Goal: Information Seeking & Learning: Learn about a topic

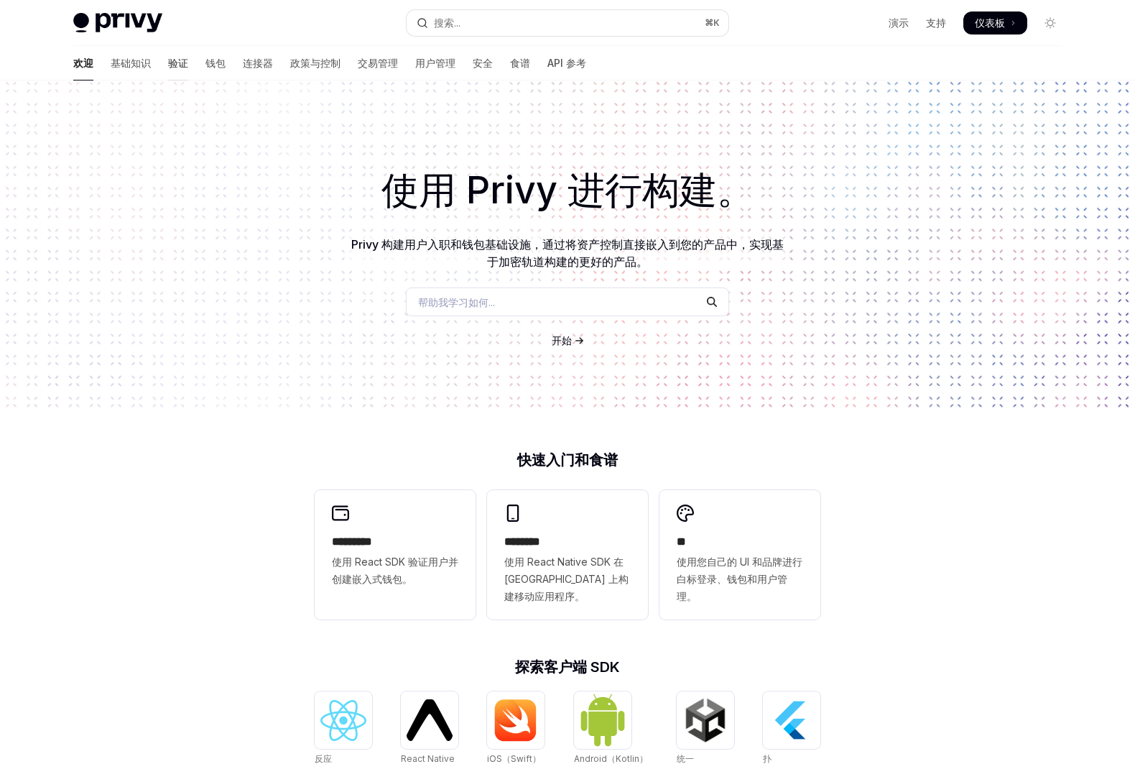
click at [168, 57] on font "验证" at bounding box center [178, 63] width 20 height 12
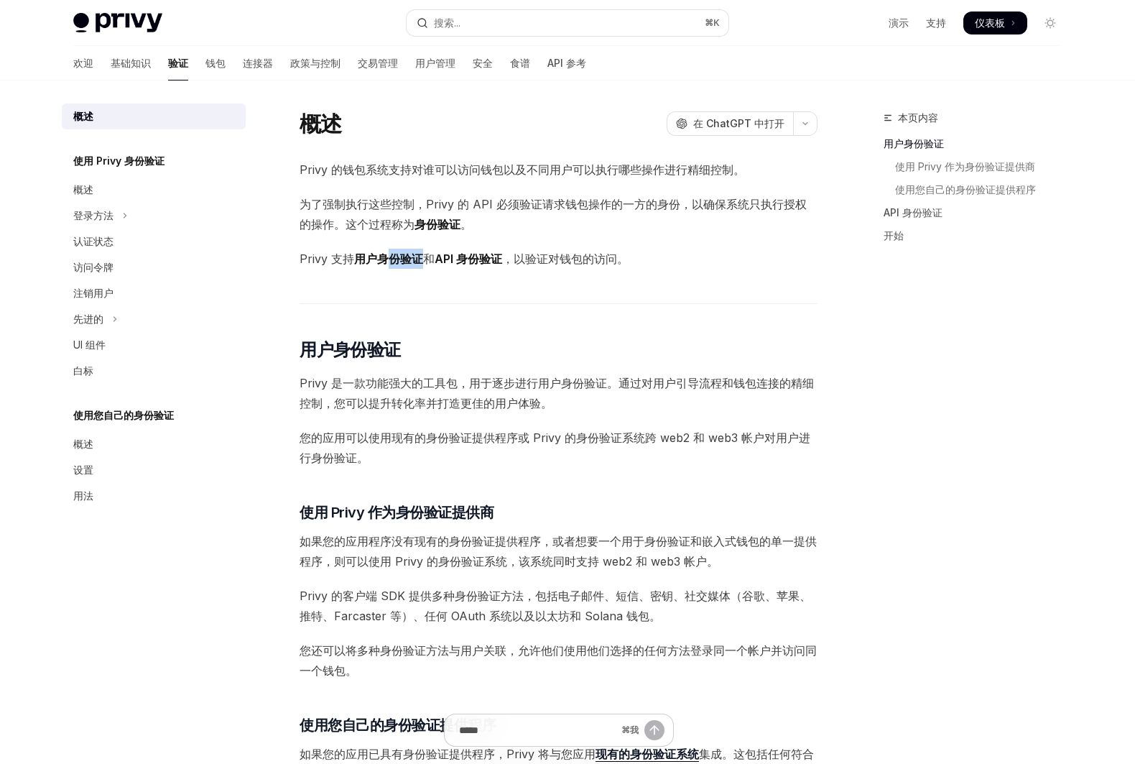
drag, startPoint x: 390, startPoint y: 254, endPoint x: 445, endPoint y: 269, distance: 56.4
click at [445, 269] on div "Privy 的钱包系统支持对谁可以访问钱包以及不同用户可以执行哪些操作进行精细控制。 为了强制执行这些控制，Privy 的 API 必须验证请求钱包操作的一方…" at bounding box center [559, 763] width 518 height 1209
drag, startPoint x: 422, startPoint y: 565, endPoint x: 458, endPoint y: 567, distance: 36.7
click at [458, 567] on font "如果您的应用程序没有现有的身份验证提供程序，或者想要一个用于身份验证和嵌入式钱包的单一提供程序，则可以使用 Privy 的身份验证系统，该系统同时支持 web…" at bounding box center [558, 551] width 517 height 34
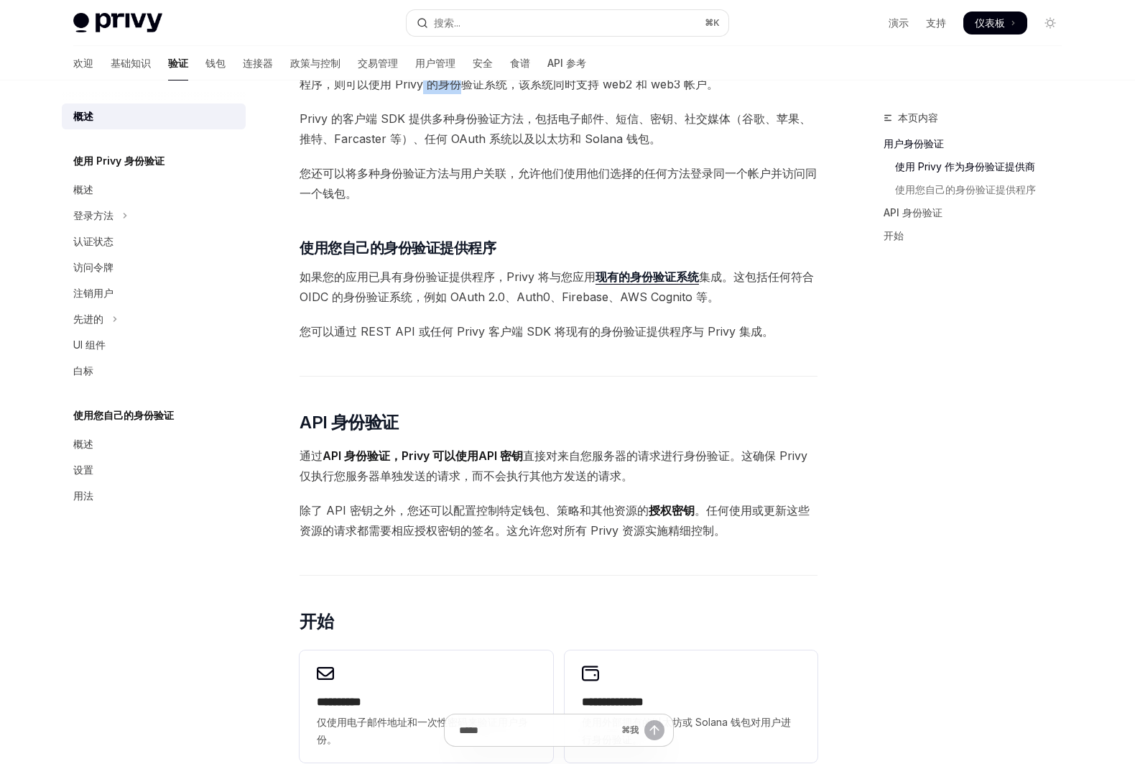
scroll to position [478, 0]
click at [75, 228] on link "认证状态" at bounding box center [154, 241] width 184 height 26
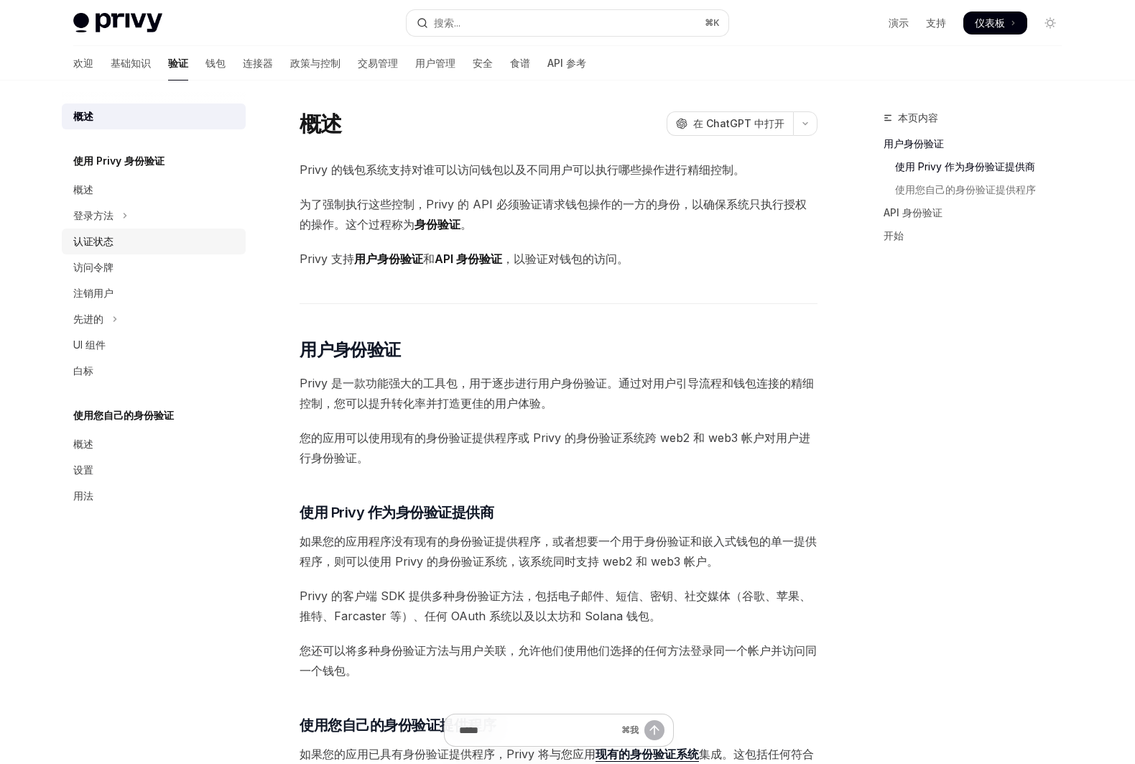
type textarea "*"
